Goal: Information Seeking & Learning: Learn about a topic

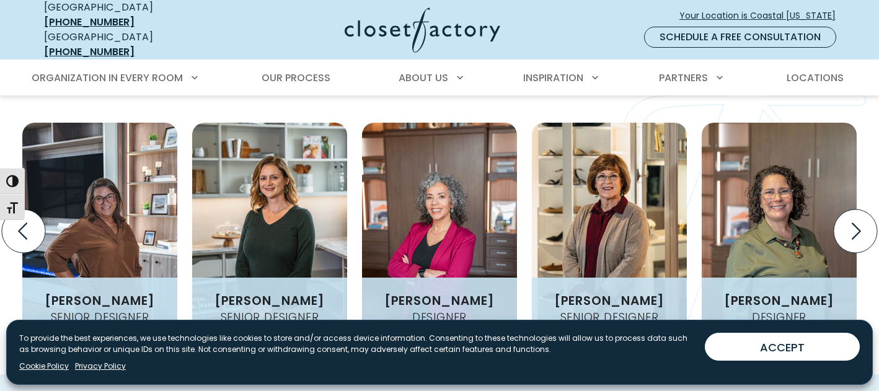
scroll to position [1486, 0]
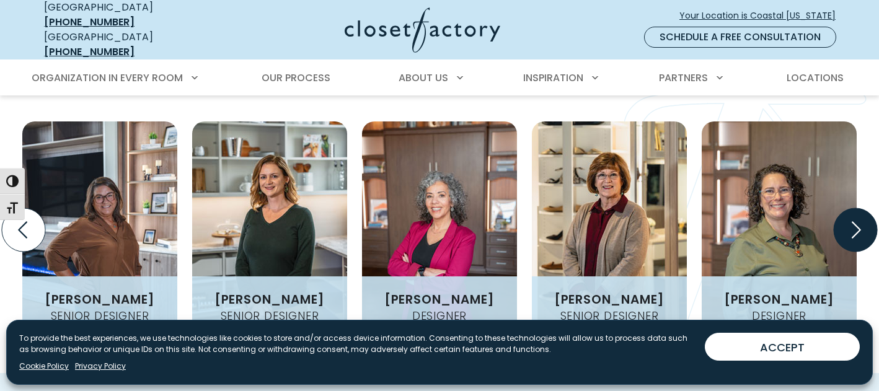
click at [873, 208] on icon "Next slide" at bounding box center [855, 229] width 43 height 43
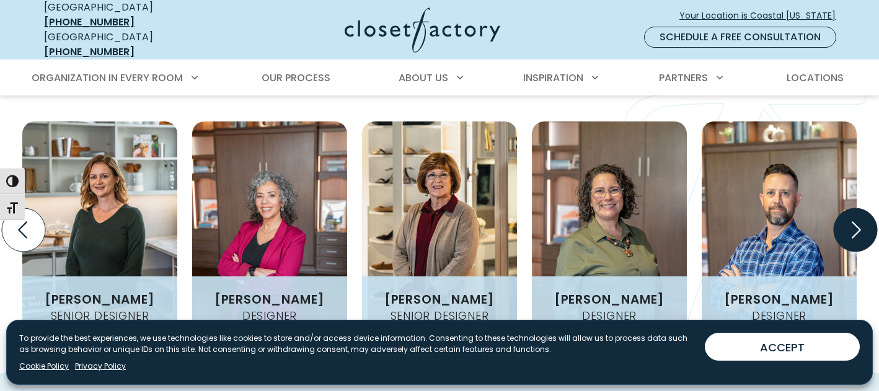
click at [873, 208] on icon "Next slide" at bounding box center [855, 229] width 43 height 43
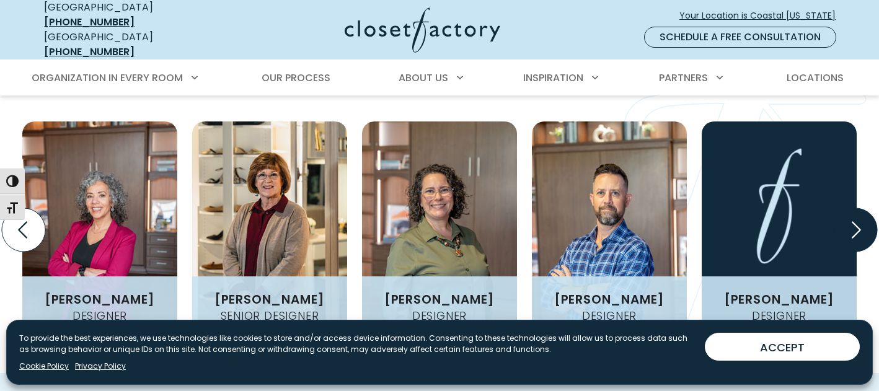
click at [873, 208] on icon "Next slide" at bounding box center [855, 229] width 43 height 43
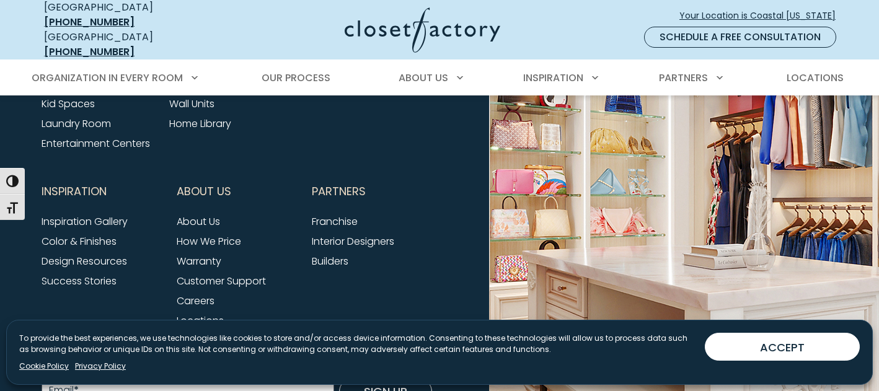
scroll to position [4294, 0]
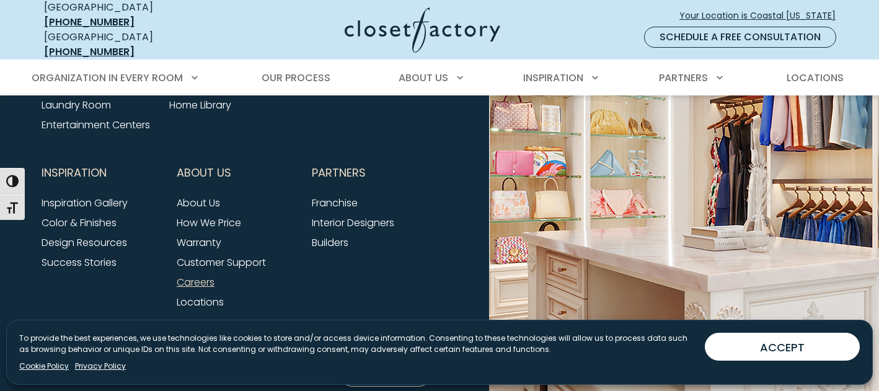
click at [203, 275] on link "Careers" at bounding box center [196, 282] width 38 height 14
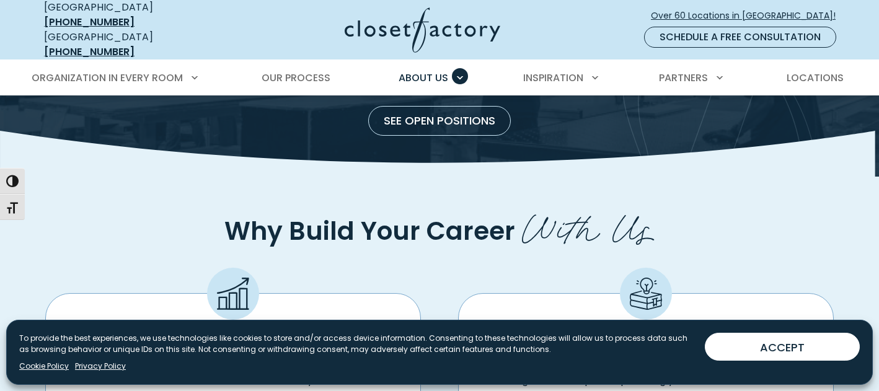
scroll to position [86, 0]
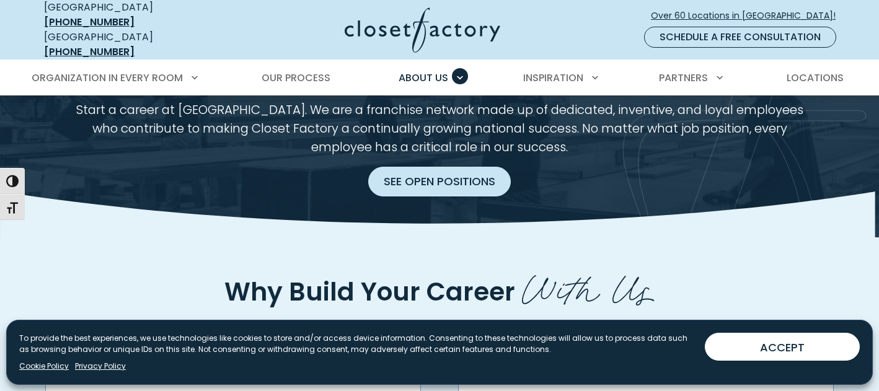
click at [503, 171] on link "See Open Positions" at bounding box center [439, 182] width 143 height 30
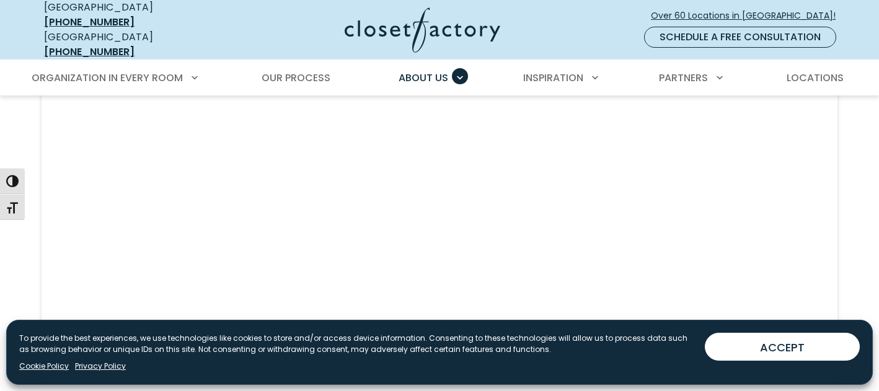
scroll to position [1240, 0]
